Goal: Transaction & Acquisition: Purchase product/service

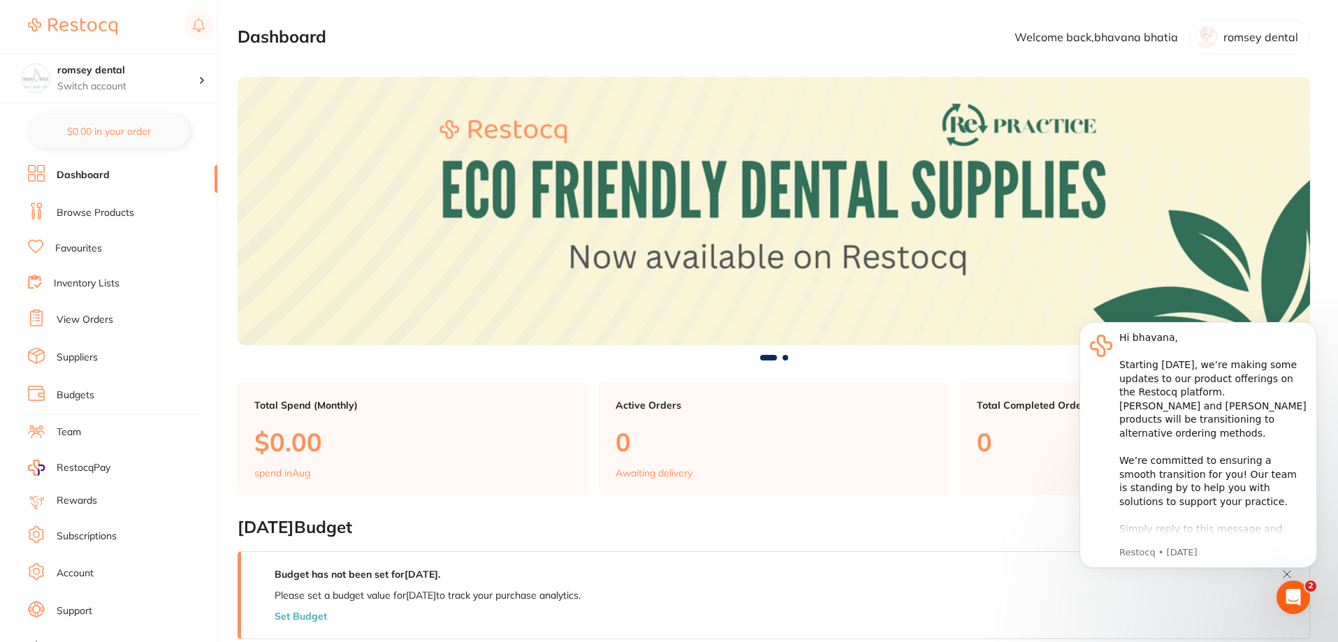
click at [94, 215] on link "Browse Products" at bounding box center [96, 213] width 78 height 14
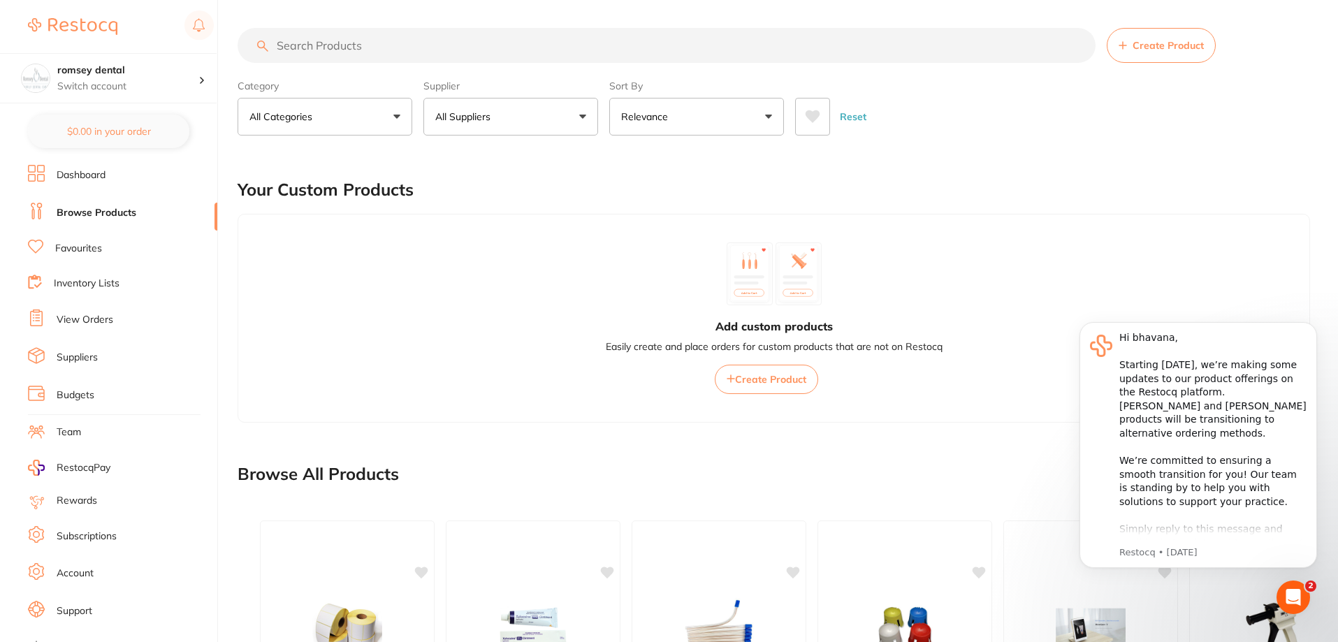
click at [405, 46] on input "search" at bounding box center [667, 45] width 858 height 35
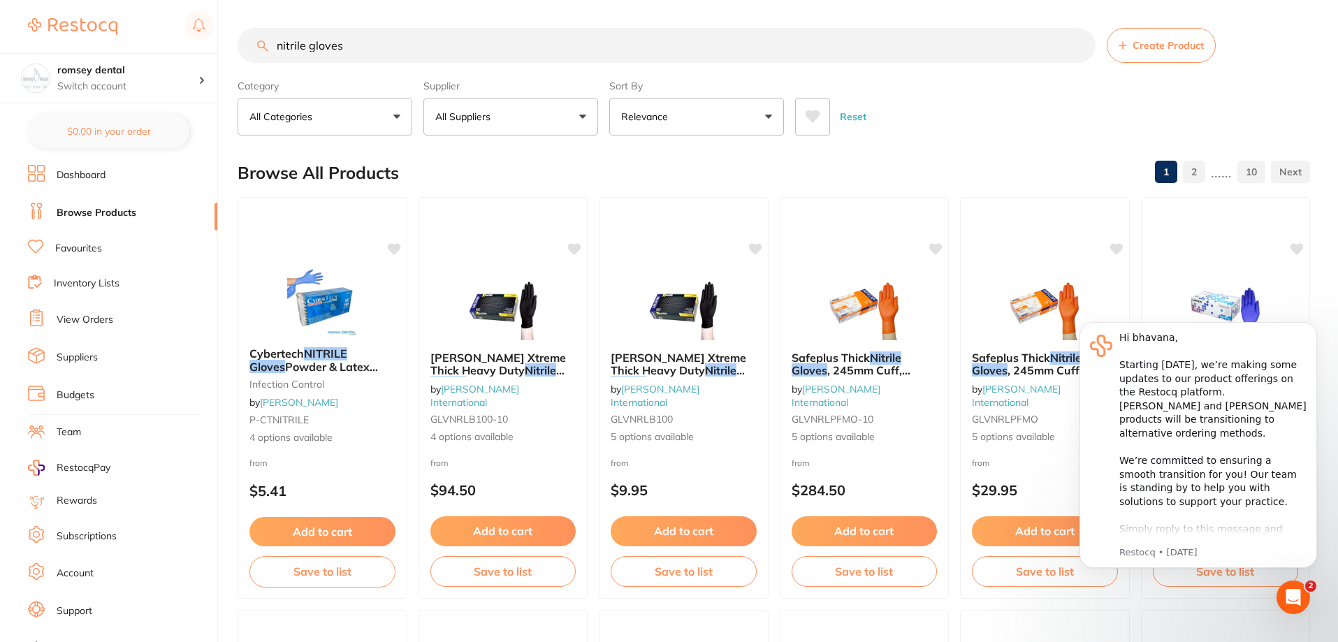
click at [396, 50] on input "nitrile gloves" at bounding box center [667, 45] width 858 height 35
type input "nitrile gloves powder free"
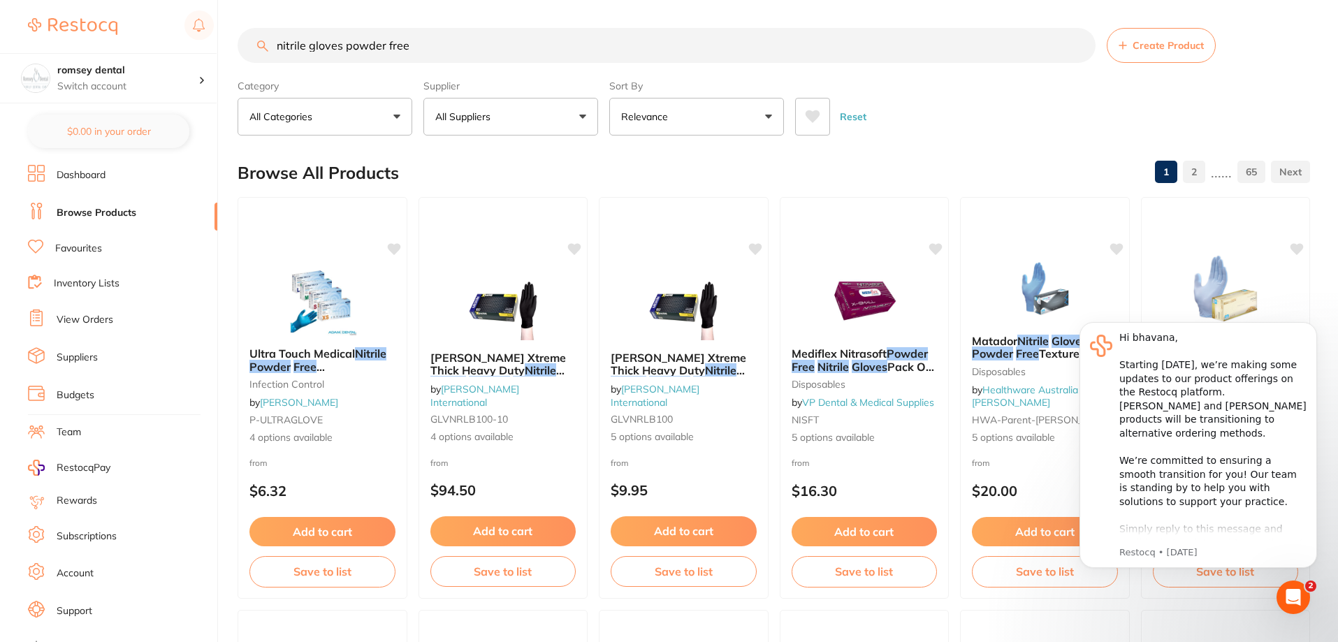
click at [654, 107] on button "Relevance" at bounding box center [696, 117] width 175 height 38
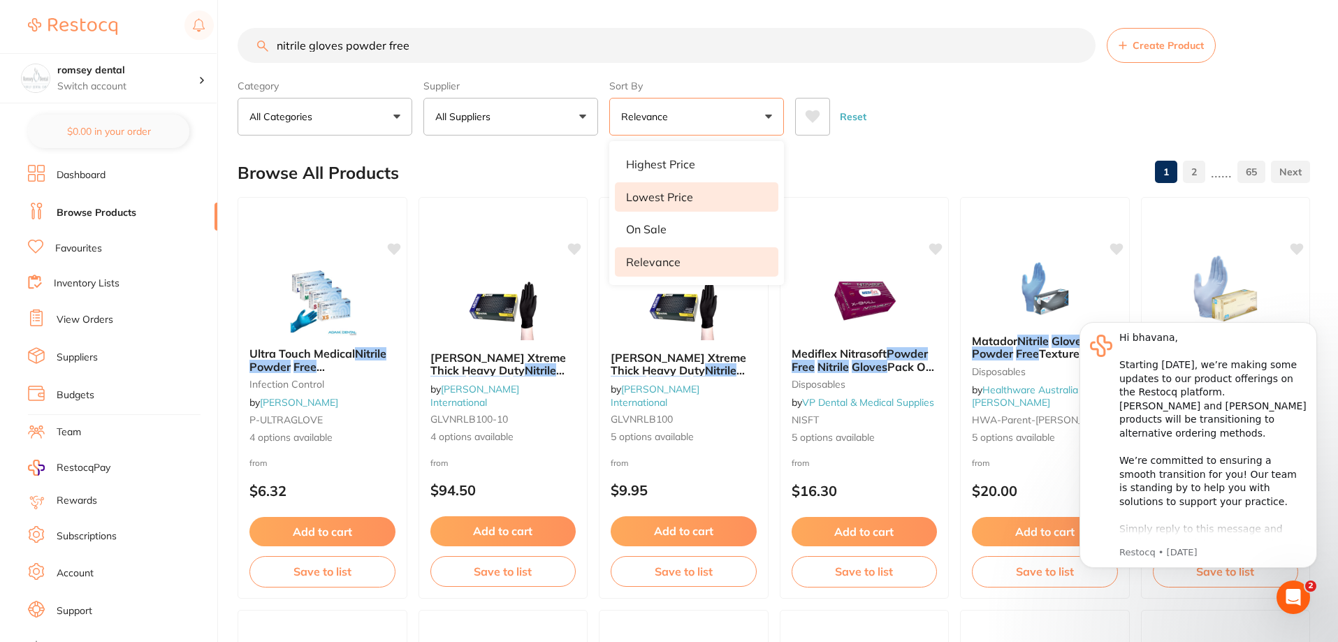
click at [687, 196] on p "Lowest Price" at bounding box center [659, 197] width 67 height 13
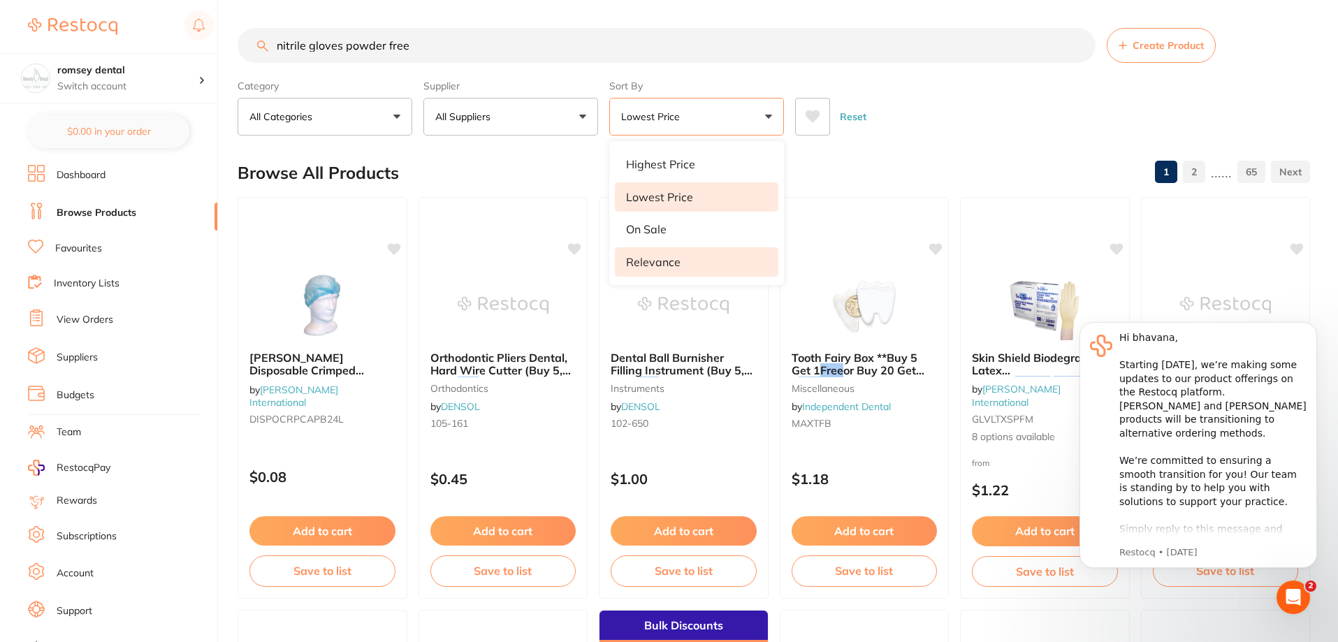
click at [679, 267] on p "Relevance" at bounding box center [653, 262] width 55 height 13
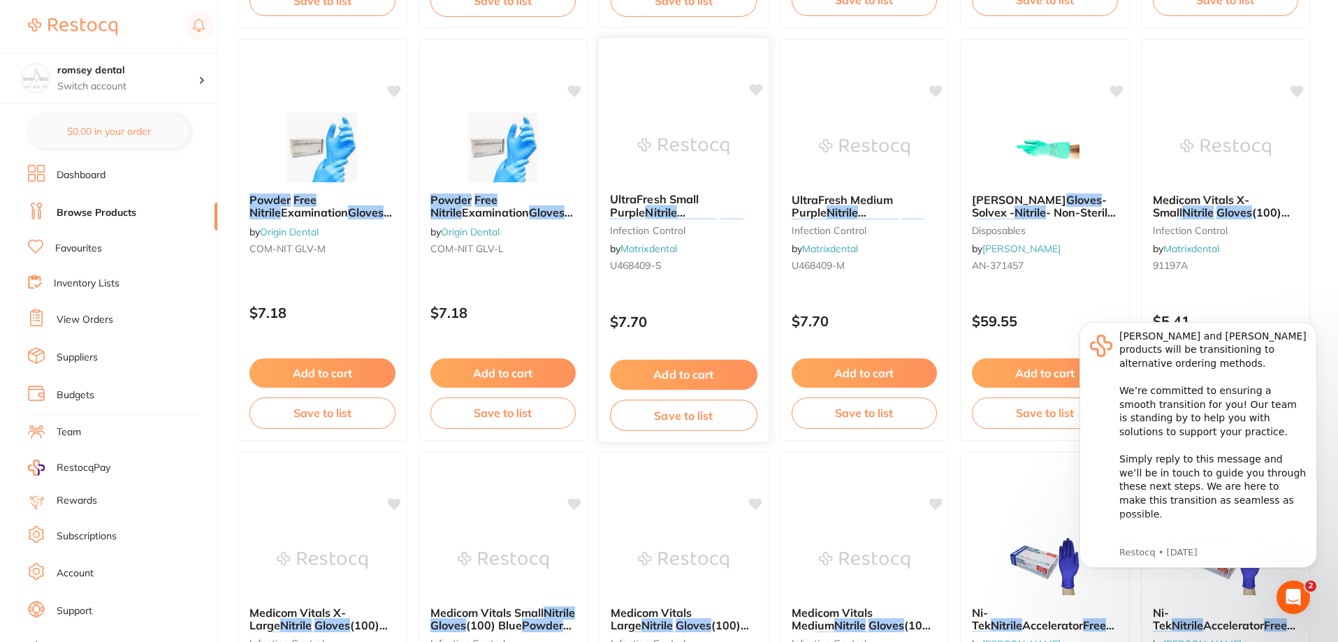
scroll to position [1398, 0]
